Goal: Check status: Check status

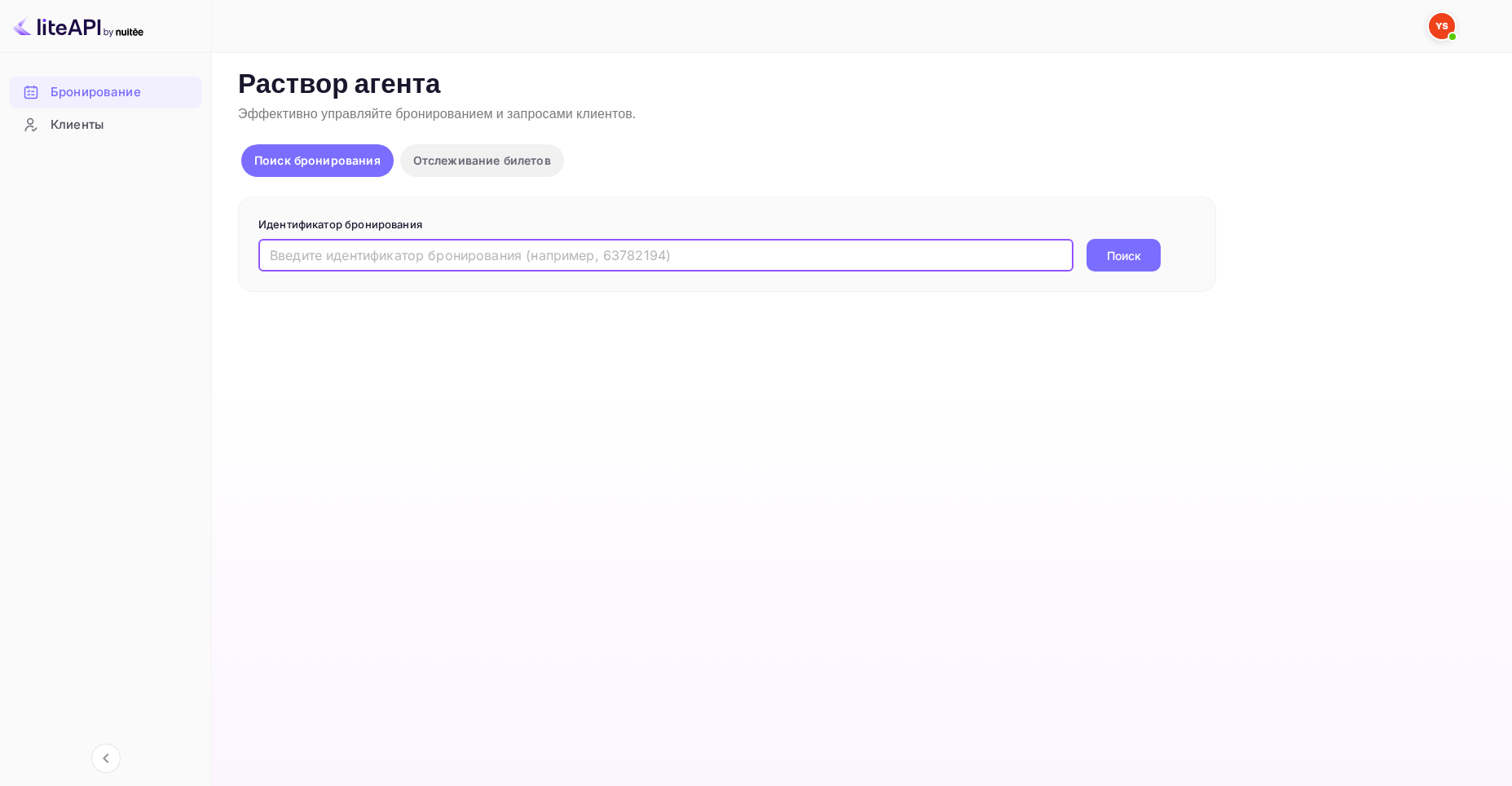
paste input "8875937"
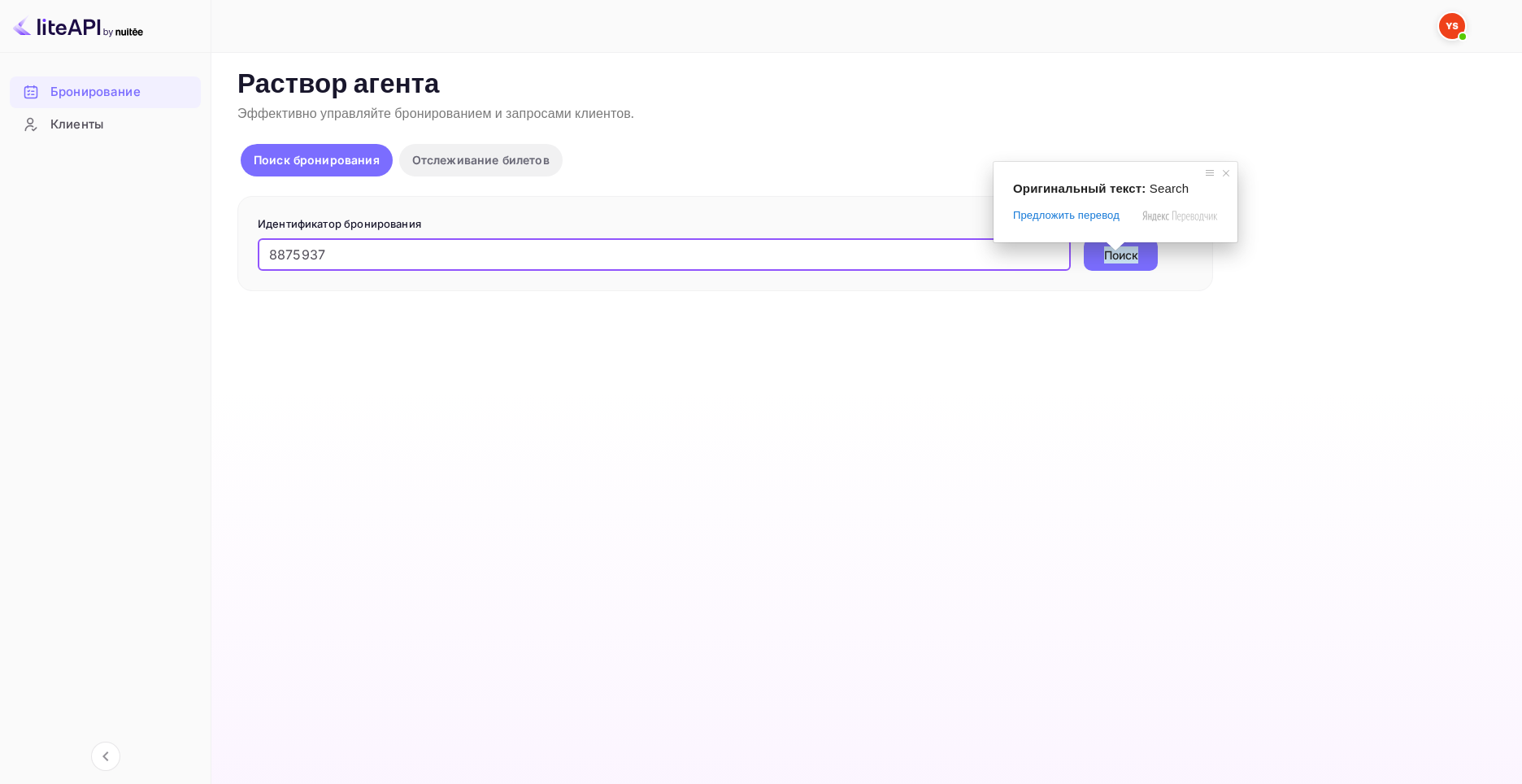
type input "8875937"
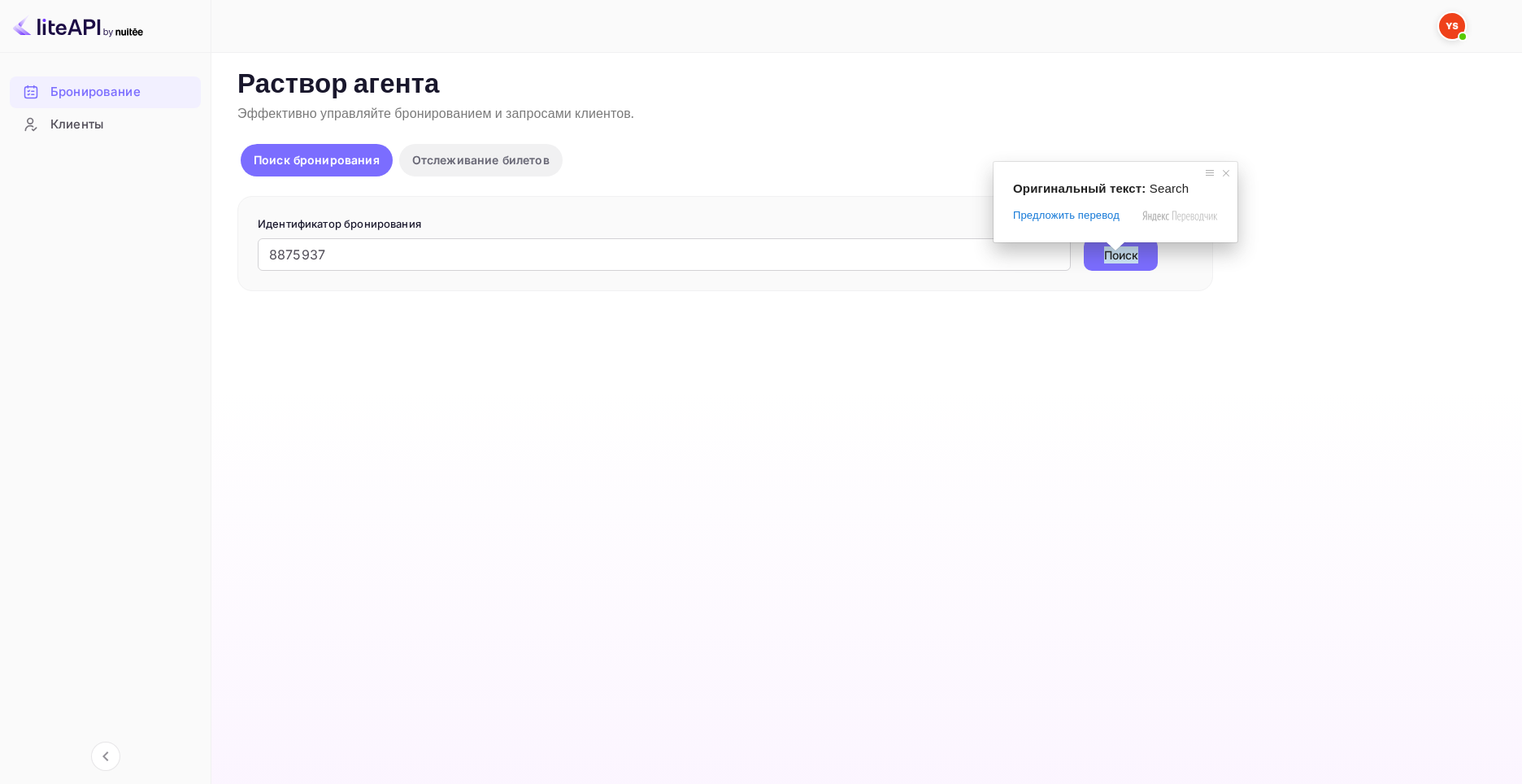
click at [1124, 256] on ya-tr-span "Поиск" at bounding box center [1121, 254] width 34 height 17
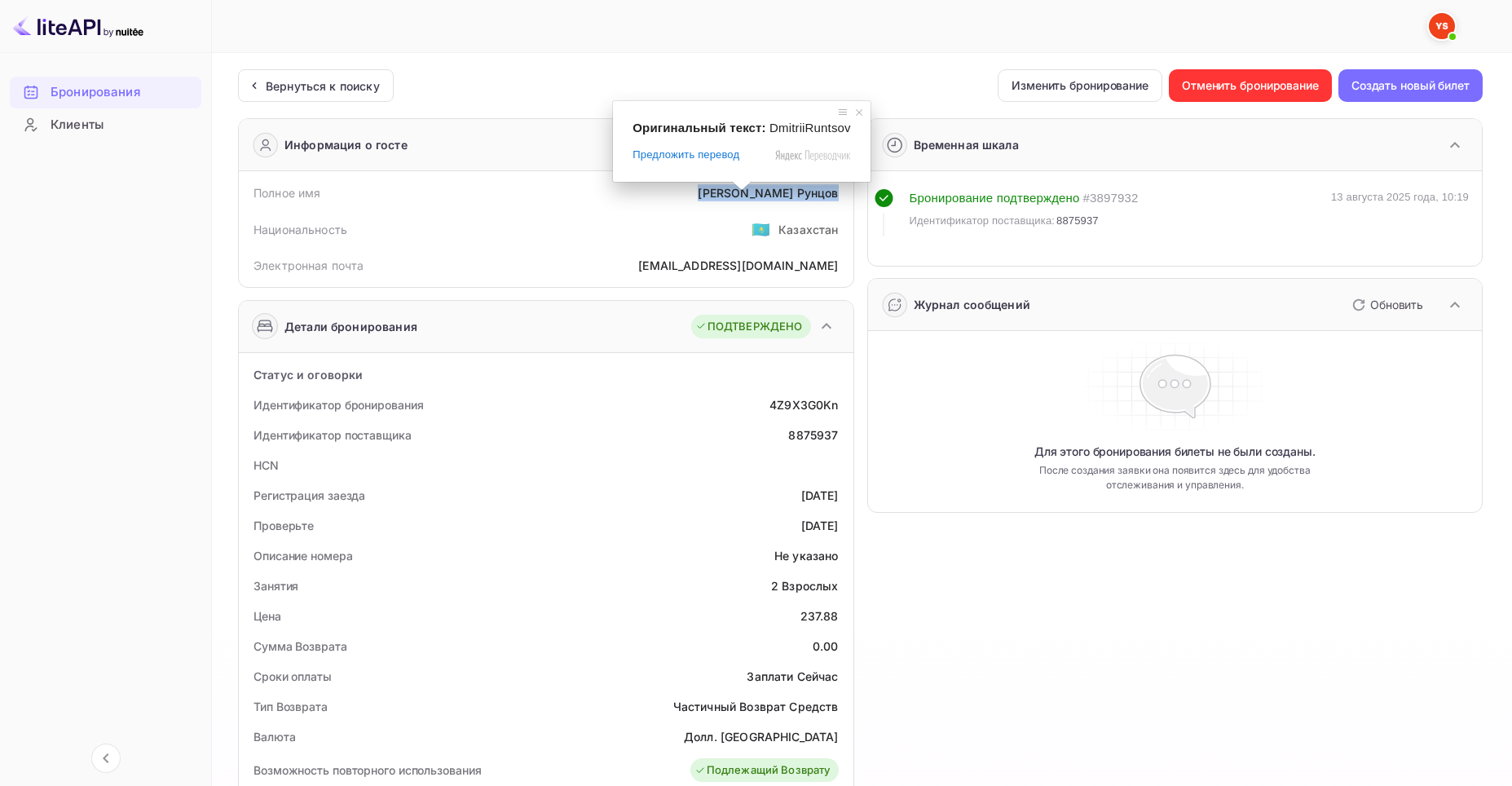
drag, startPoint x: 741, startPoint y: 196, endPoint x: 836, endPoint y: 198, distance: 95.0
click at [836, 198] on div "[PERSON_NAME]" at bounding box center [767, 193] width 140 height 17
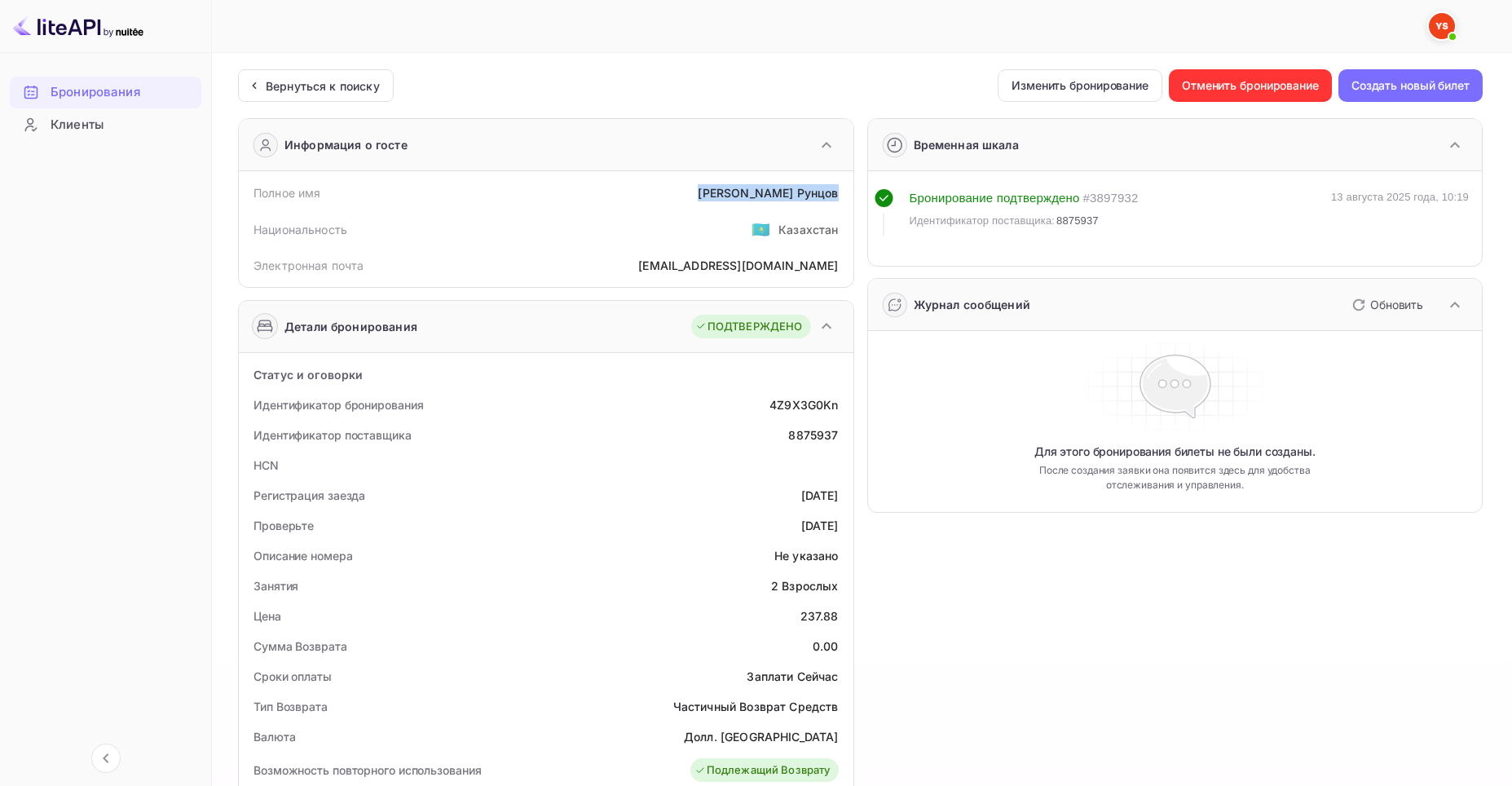
copy div "[PERSON_NAME]"
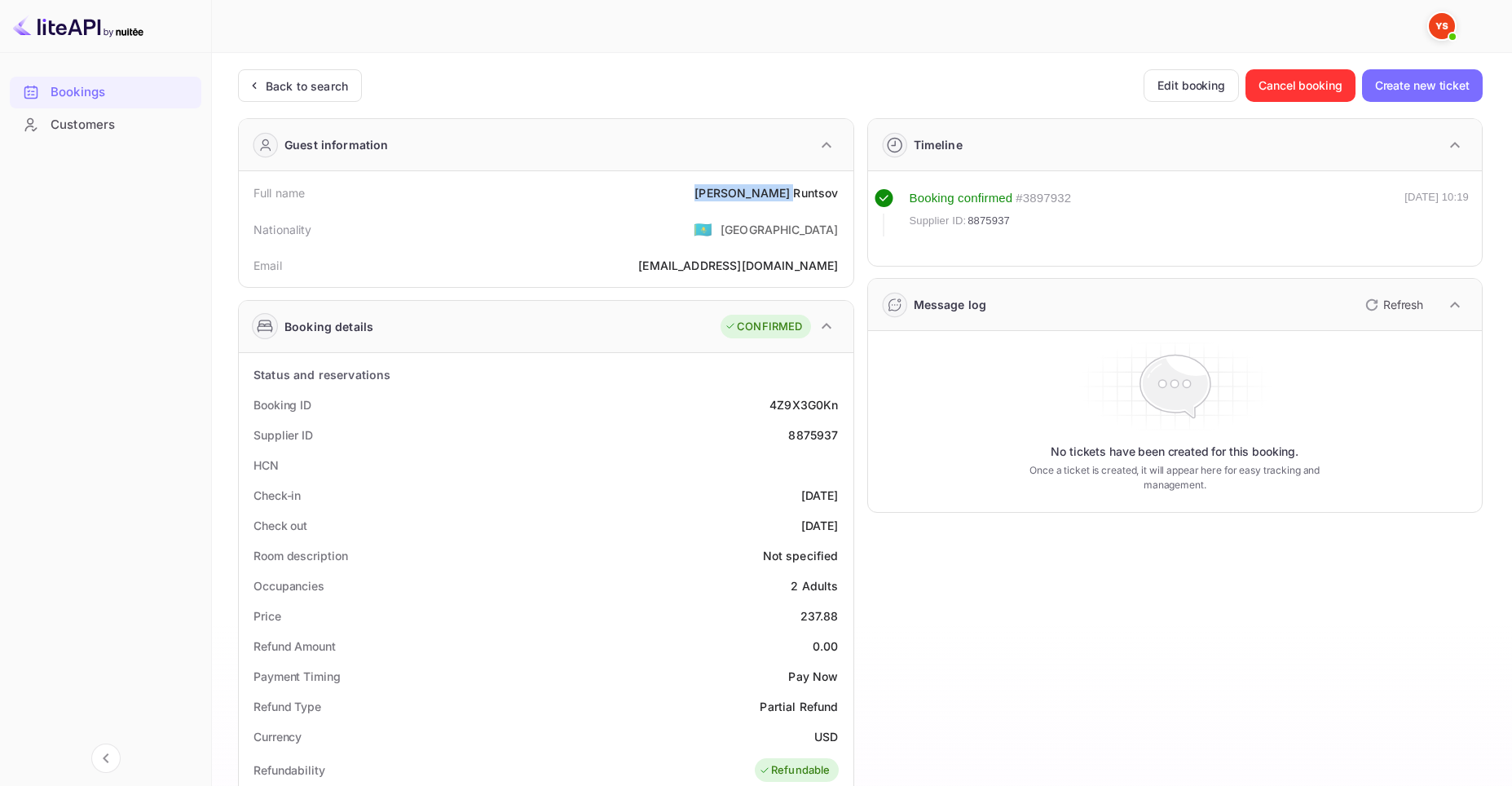
click at [711, 198] on div "Full name [PERSON_NAME]" at bounding box center [546, 193] width 602 height 30
drag, startPoint x: 755, startPoint y: 196, endPoint x: 842, endPoint y: 198, distance: 87.0
click at [842, 198] on div "Full name [PERSON_NAME]" at bounding box center [546, 193] width 602 height 30
copy div "[PERSON_NAME]"
